Goal: Task Accomplishment & Management: Complete application form

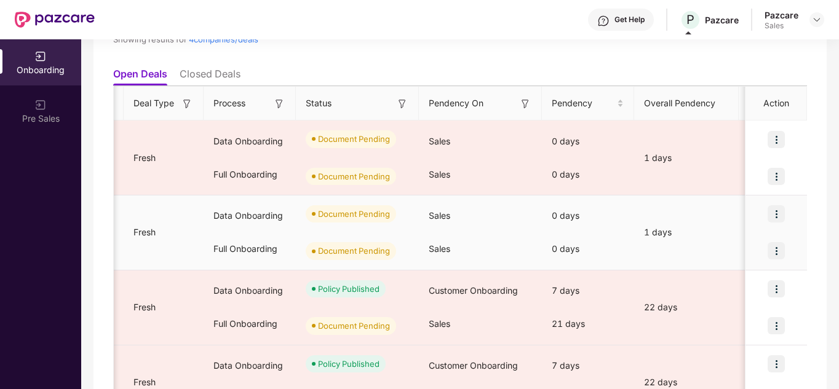
scroll to position [0, 191]
click at [776, 215] on img at bounding box center [776, 214] width 17 height 17
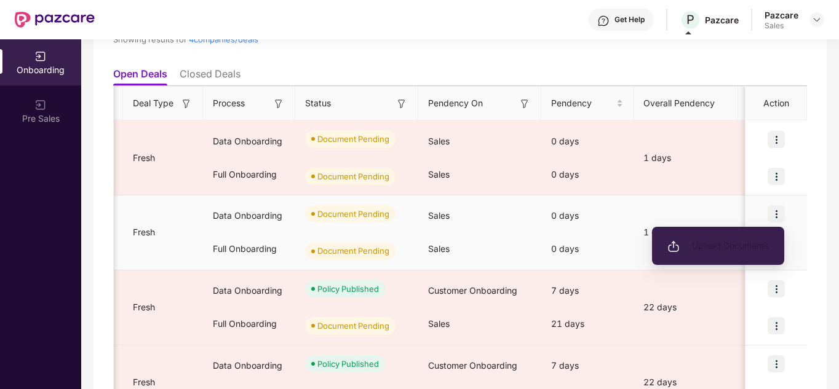
click at [756, 257] on li "Upload Documents" at bounding box center [718, 246] width 132 height 26
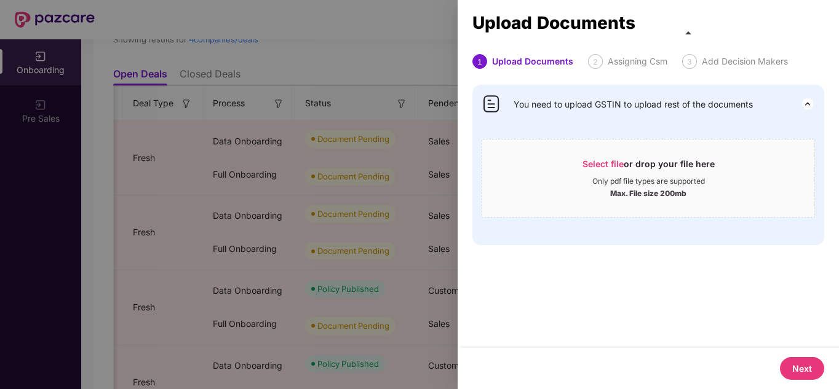
click at [392, 228] on div at bounding box center [419, 194] width 839 height 389
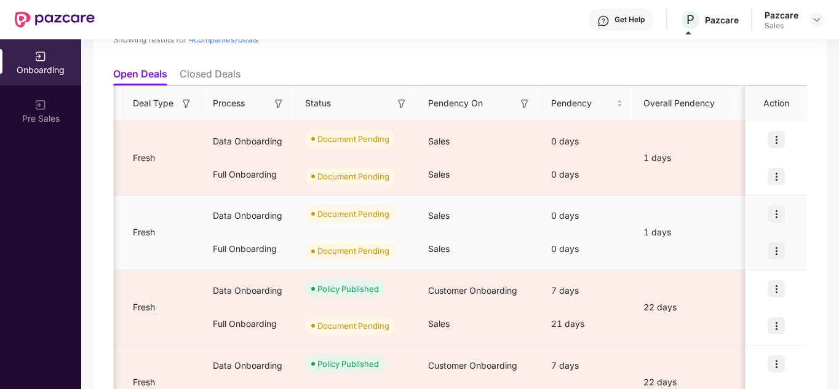
click at [782, 250] on img at bounding box center [776, 250] width 17 height 17
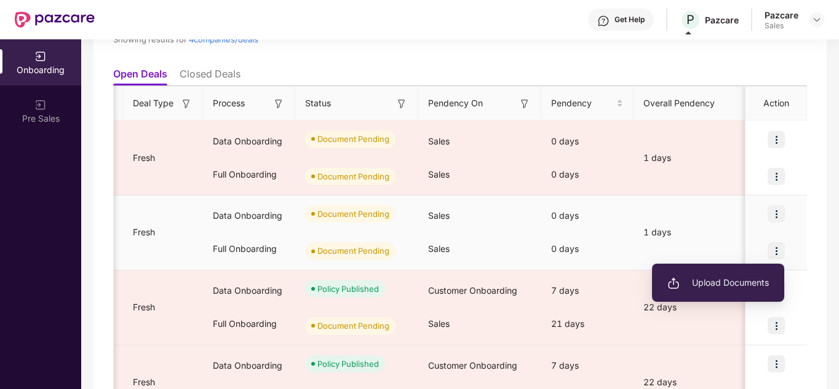
click at [717, 281] on span "Upload Documents" at bounding box center [719, 283] width 102 height 14
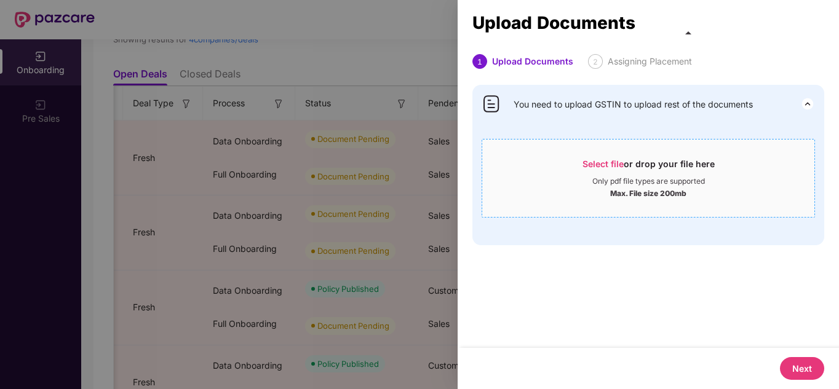
click at [591, 190] on div "Max. File size 200mb" at bounding box center [648, 192] width 332 height 12
click at [631, 273] on div "1 Upload Documents 2 Assigning Placement You need to upload GSTIN to upload res…" at bounding box center [648, 201] width 381 height 294
click at [610, 190] on div "Max. File size 200mb" at bounding box center [648, 192] width 76 height 12
click at [372, 231] on div at bounding box center [419, 194] width 839 height 389
click at [802, 103] on img at bounding box center [808, 104] width 15 height 15
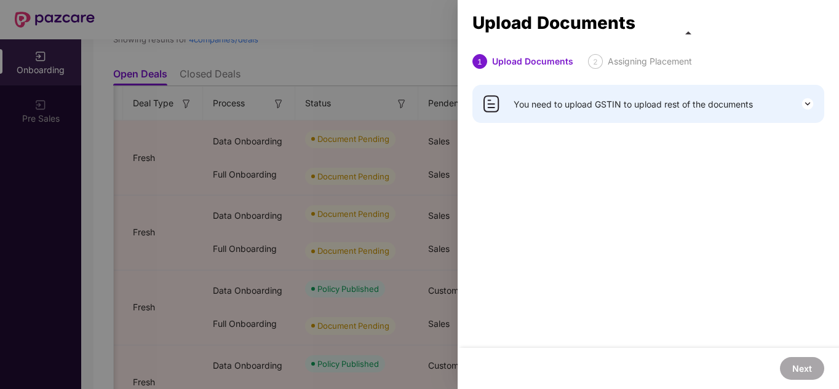
click at [303, 131] on div at bounding box center [419, 194] width 839 height 389
click at [400, 82] on div at bounding box center [419, 194] width 839 height 389
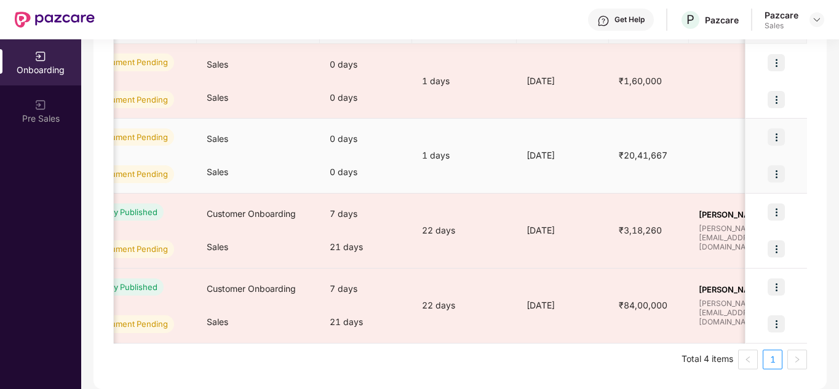
scroll to position [0, 439]
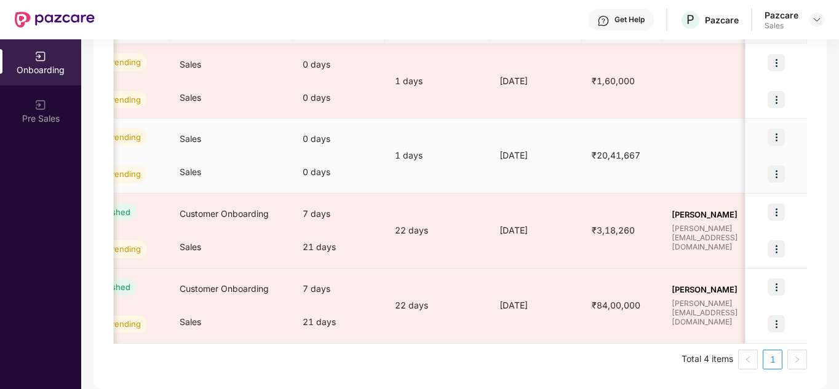
click at [778, 169] on img at bounding box center [776, 174] width 17 height 17
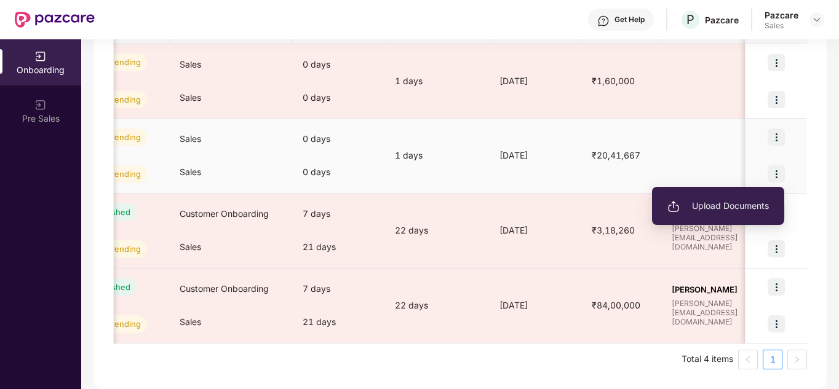
click at [733, 201] on span "Upload Documents" at bounding box center [719, 206] width 102 height 14
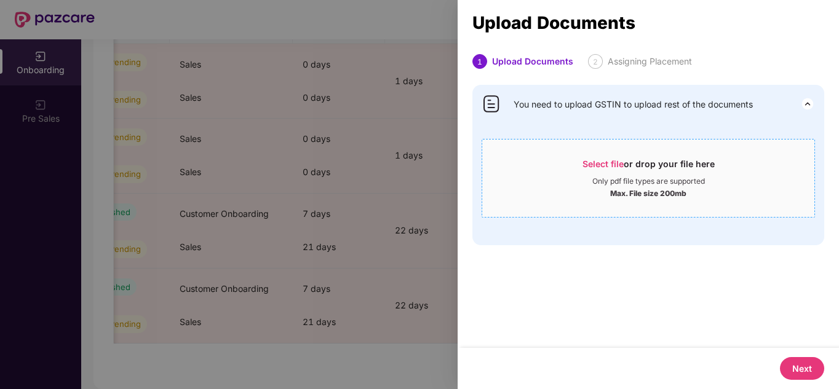
click at [583, 157] on span "Select file or drop your file here Only pdf file types are supported Max. File …" at bounding box center [648, 178] width 332 height 59
click at [395, 176] on div at bounding box center [419, 194] width 839 height 389
